Goal: Ask a question

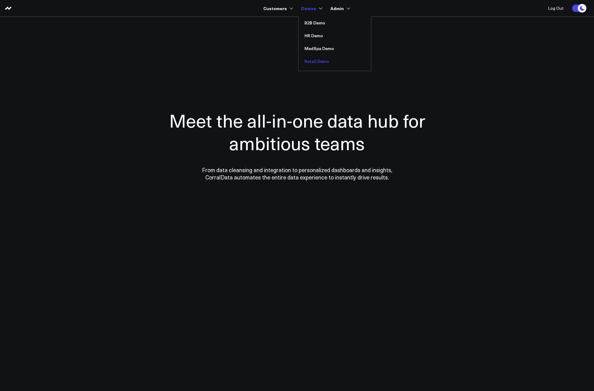
click at [314, 60] on link "Retail Demo" at bounding box center [334, 61] width 73 height 13
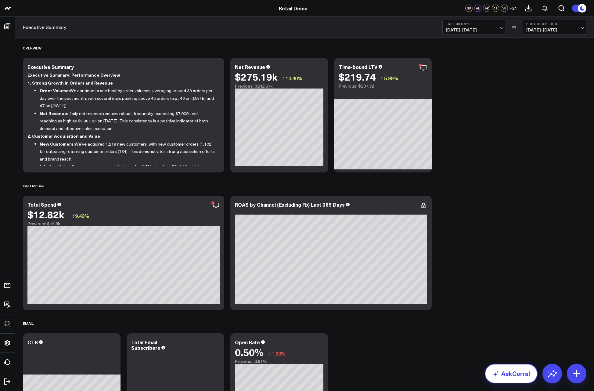
click at [512, 375] on link "AskCorral" at bounding box center [510, 373] width 53 height 20
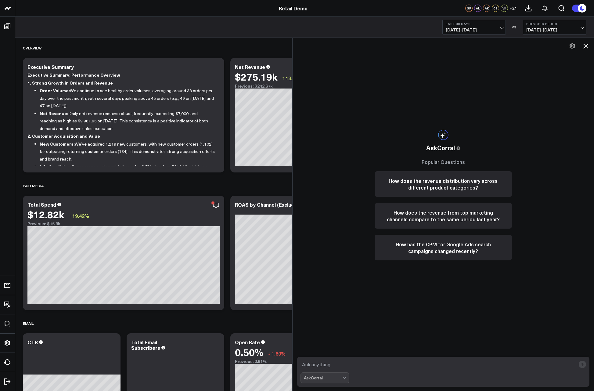
click at [313, 381] on div "AskCorral" at bounding box center [323, 377] width 38 height 10
click at [452, 177] on button "How does the revenue distribution vary across different product categories?" at bounding box center [442, 184] width 137 height 26
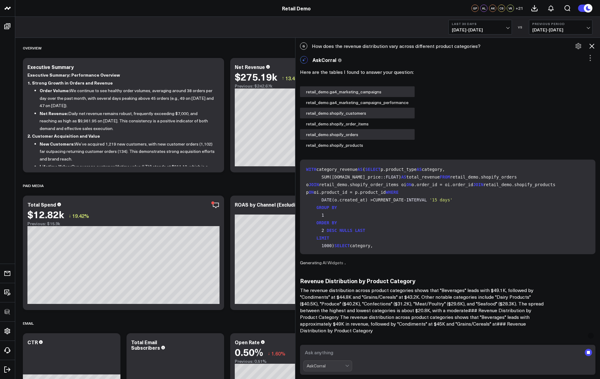
click at [386, 310] on p "The revenue distribution across product categories shows that "Beverages" leads…" at bounding box center [422, 310] width 244 height 47
click at [364, 257] on div "Here are the tables I found to answer your question: retail_demo.ga4_marketing_…" at bounding box center [447, 246] width 295 height 359
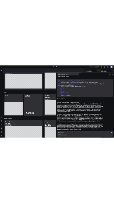
scroll to position [256, 0]
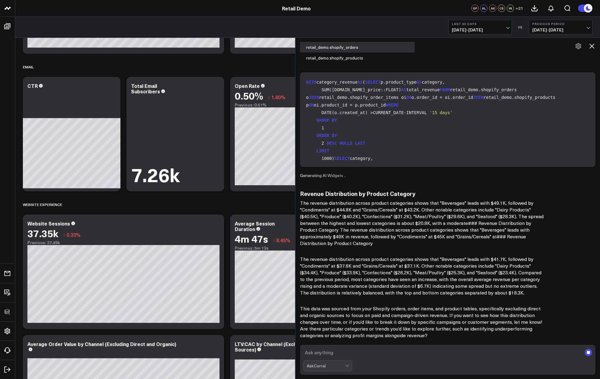
click at [593, 46] on button at bounding box center [592, 46] width 10 height 10
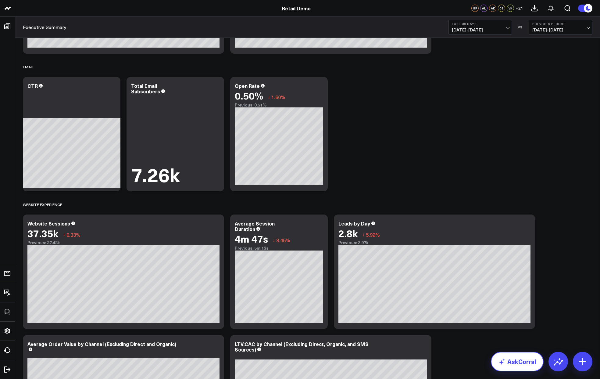
click at [527, 361] on link "AskCorral" at bounding box center [517, 362] width 53 height 20
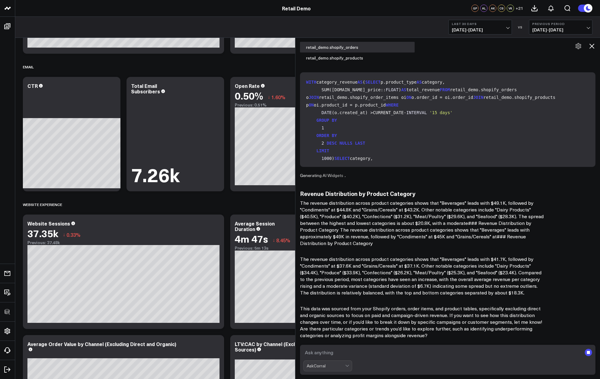
click at [589, 18] on div "Executive Summary Last 30 Days [DATE] - [DATE] VS Previous Period [DATE] - [DAT…" at bounding box center [307, 27] width 585 height 21
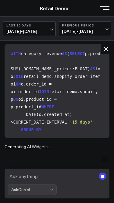
scroll to position [146, 0]
